Goal: Navigation & Orientation: Find specific page/section

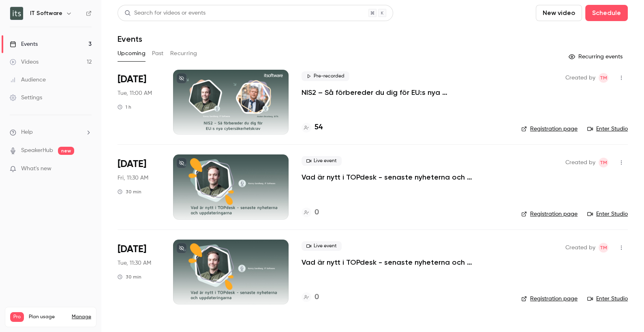
click at [27, 62] on div "Videos" at bounding box center [24, 62] width 29 height 8
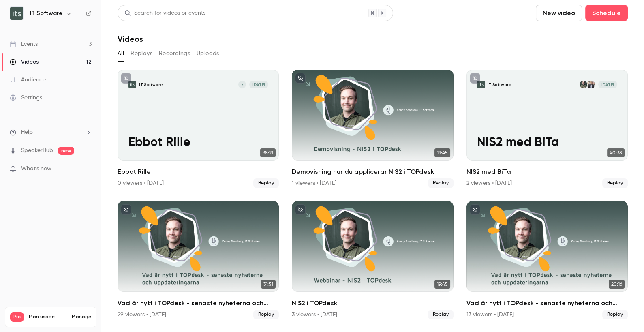
click at [28, 43] on div "Events" at bounding box center [24, 44] width 28 height 8
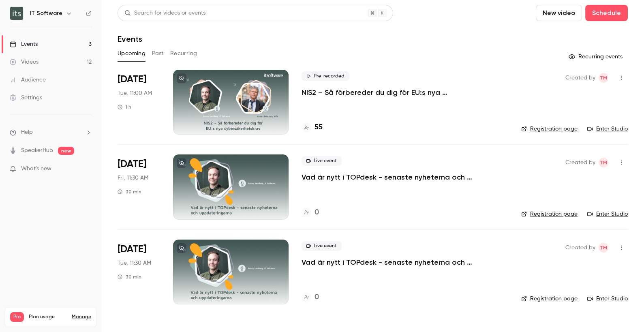
click at [312, 39] on div "Events" at bounding box center [373, 39] width 510 height 10
